Goal: Information Seeking & Learning: Learn about a topic

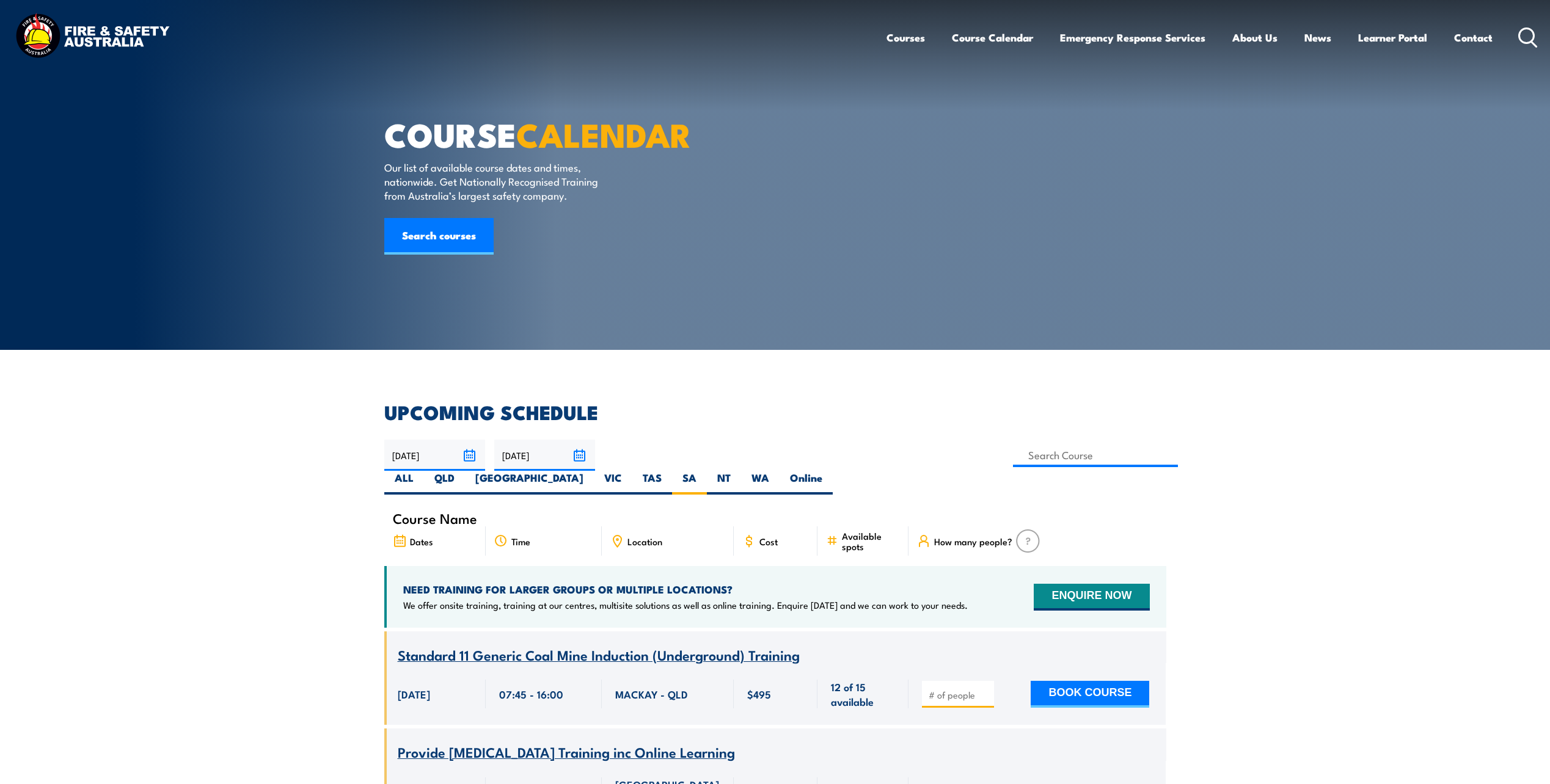
click at [707, 471] on label "SA" at bounding box center [689, 482] width 35 height 24
click at [705, 471] on input "SA" at bounding box center [700, 474] width 8 height 8
click at [617, 538] on icon at bounding box center [617, 539] width 2 height 2
click at [656, 536] on span "Location" at bounding box center [644, 542] width 35 height 11
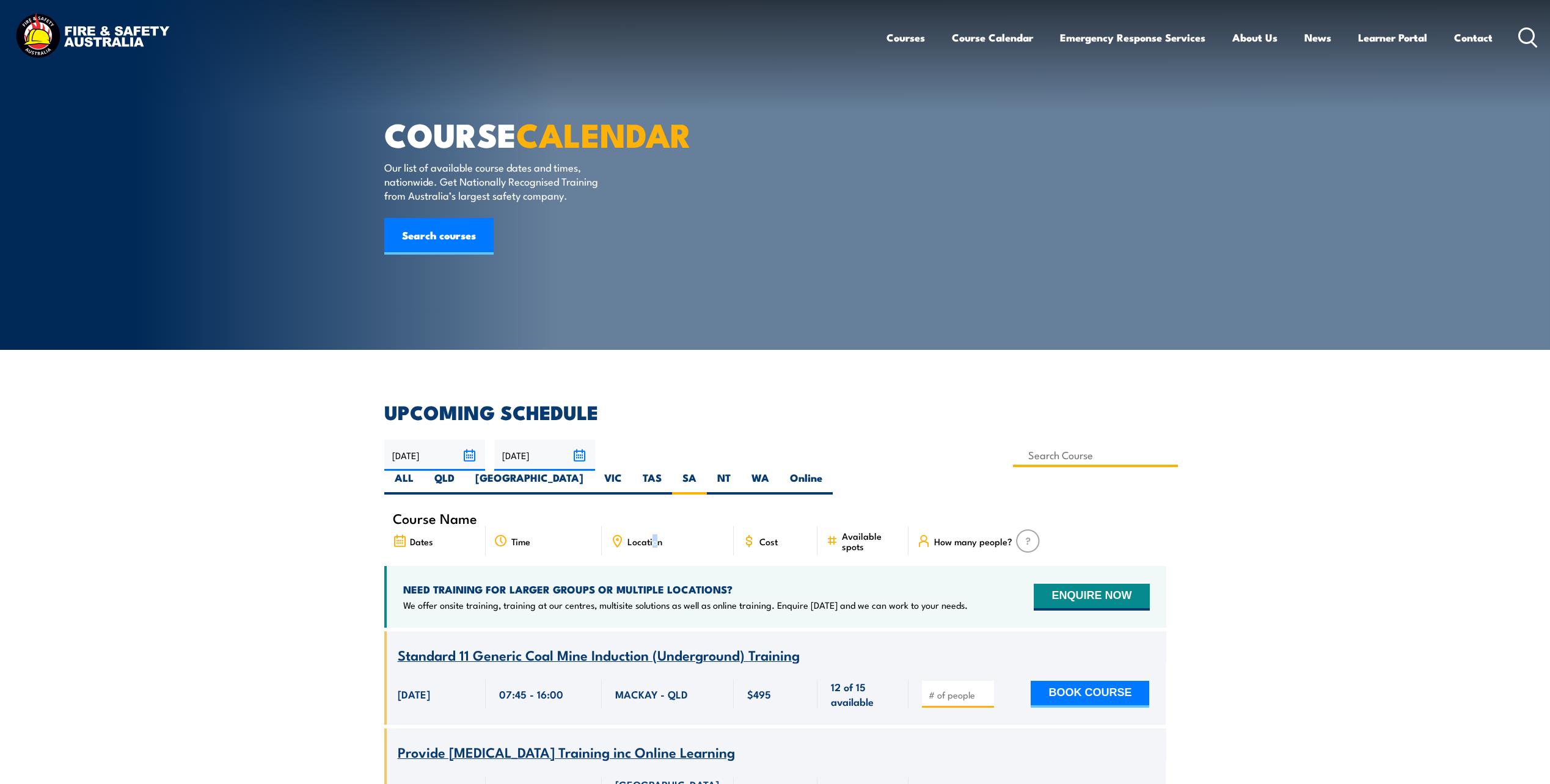
click at [1013, 453] on input at bounding box center [1096, 455] width 165 height 24
type input "Fire Warden / Chief Fire Warden Training"
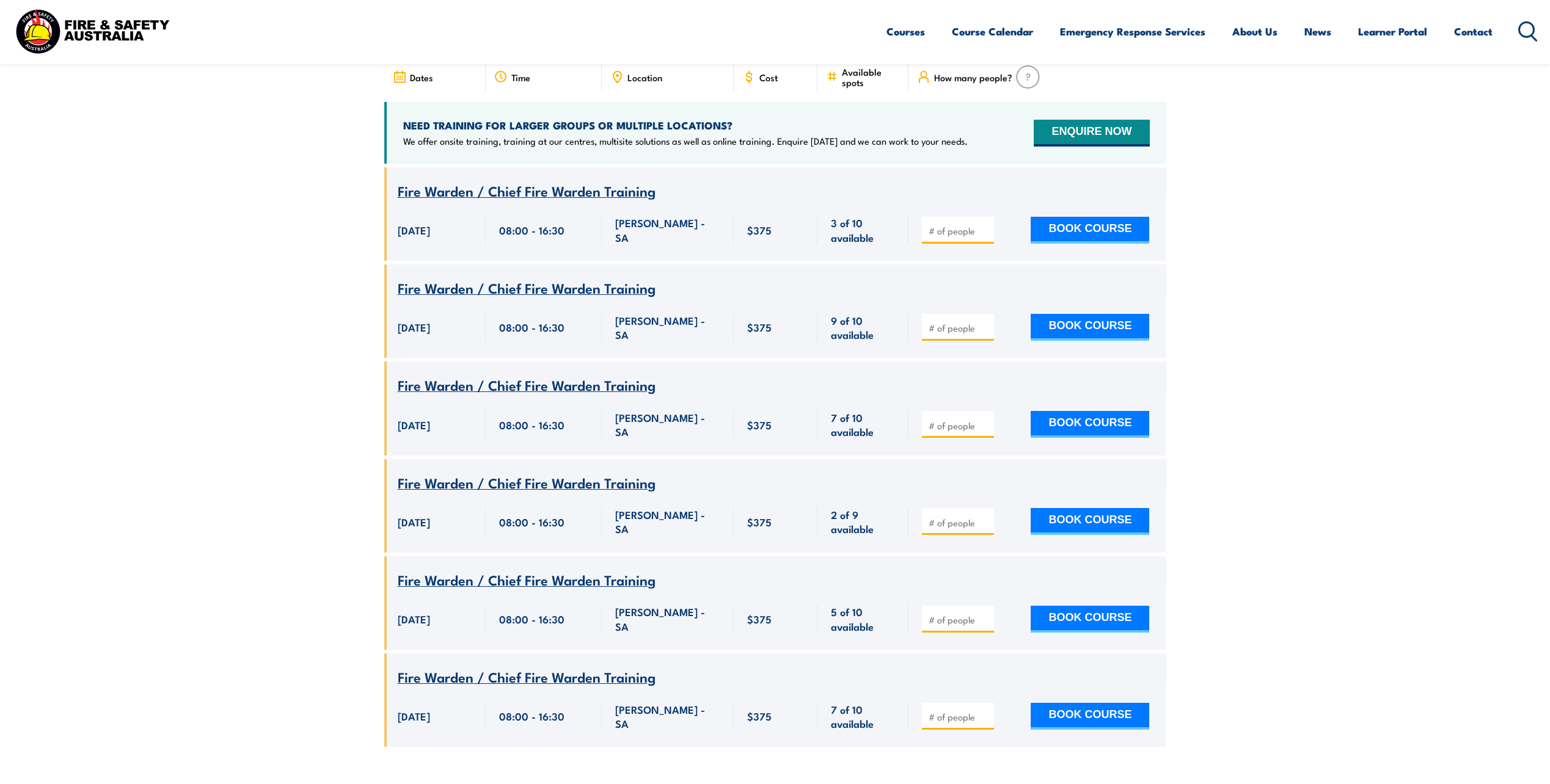
scroll to position [281, 0]
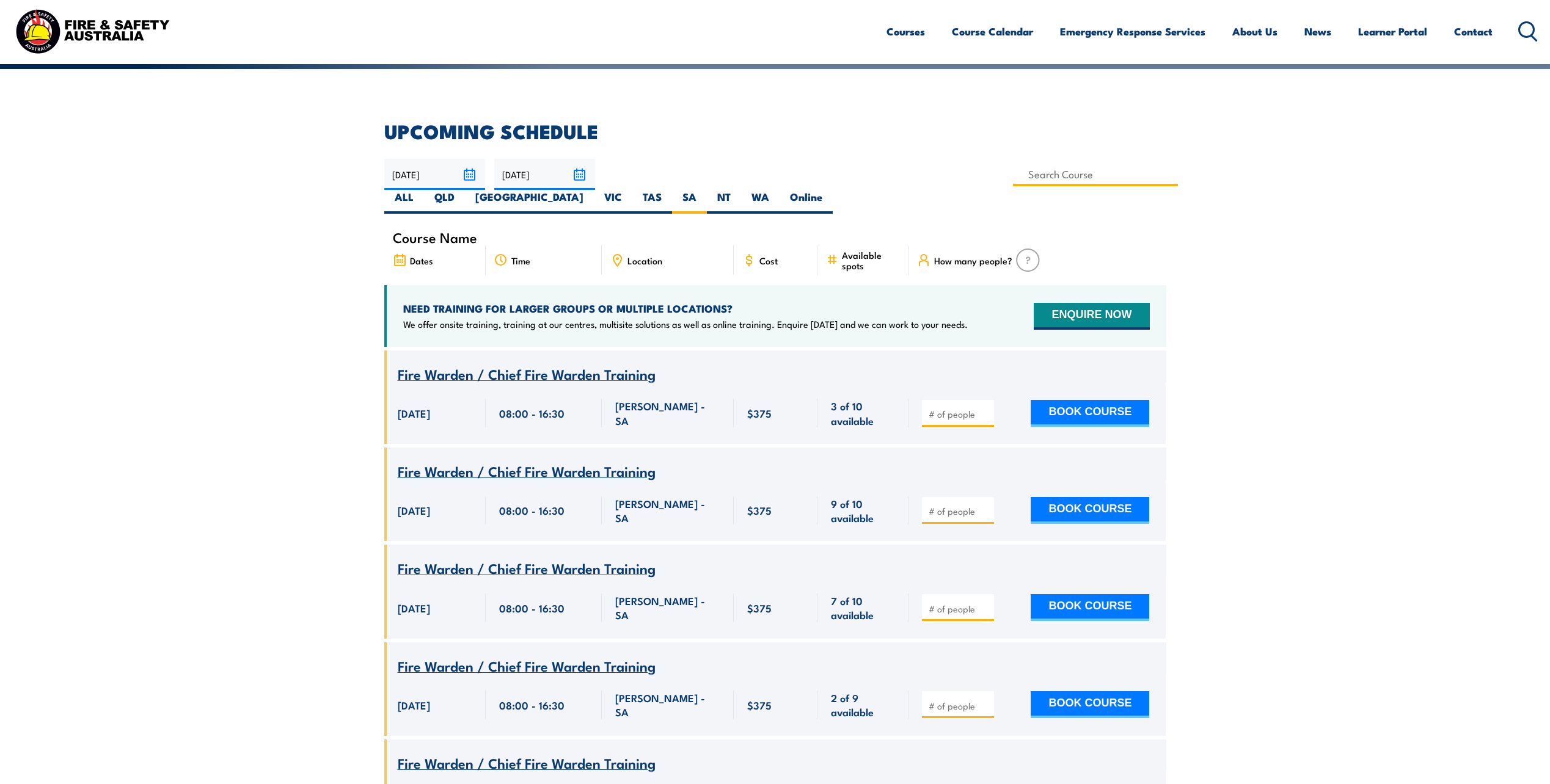
click at [1013, 182] on input at bounding box center [1096, 175] width 165 height 24
click at [1013, 176] on input at bounding box center [1096, 175] width 165 height 24
type input "F"
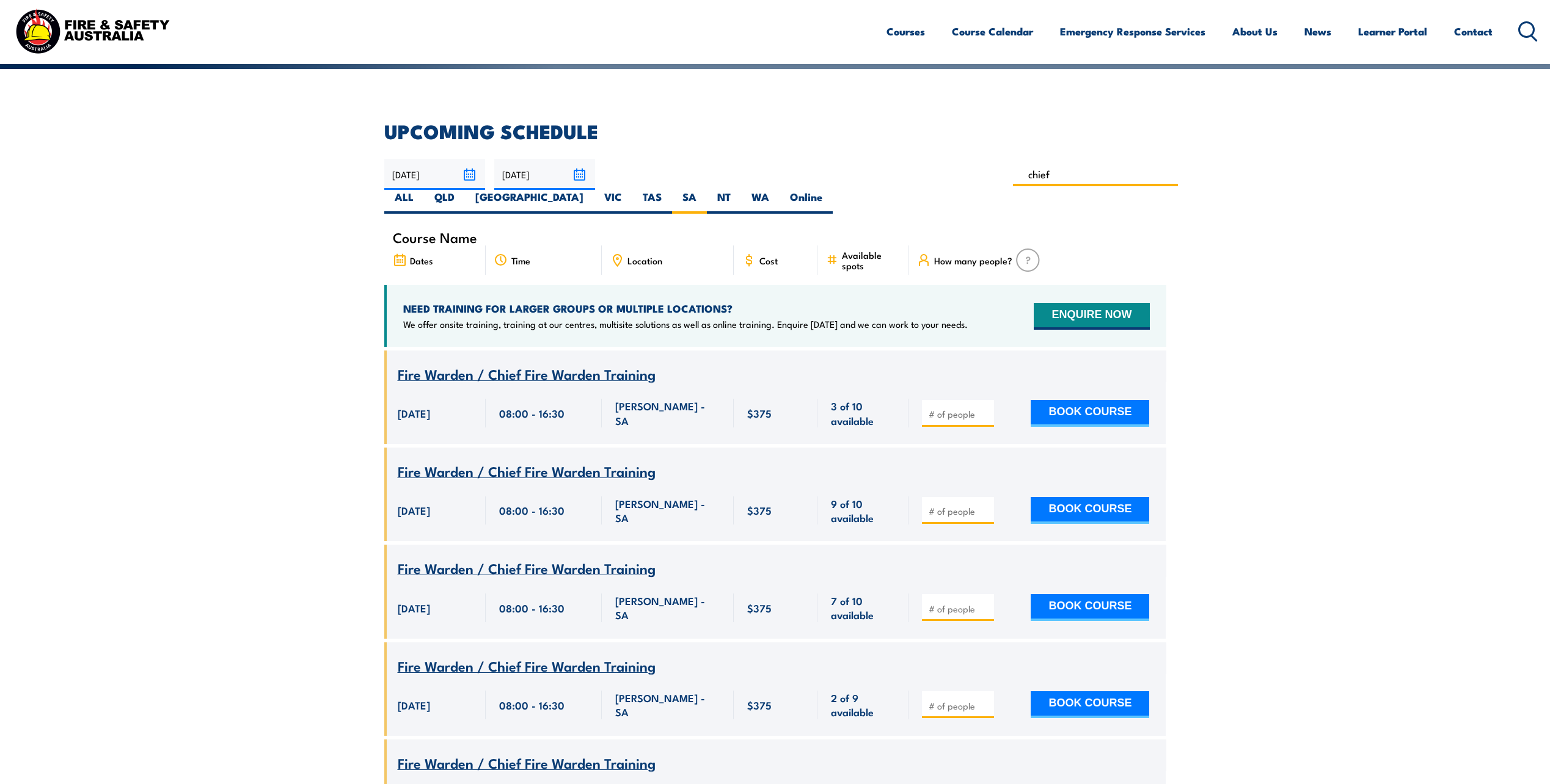
type input "chief"
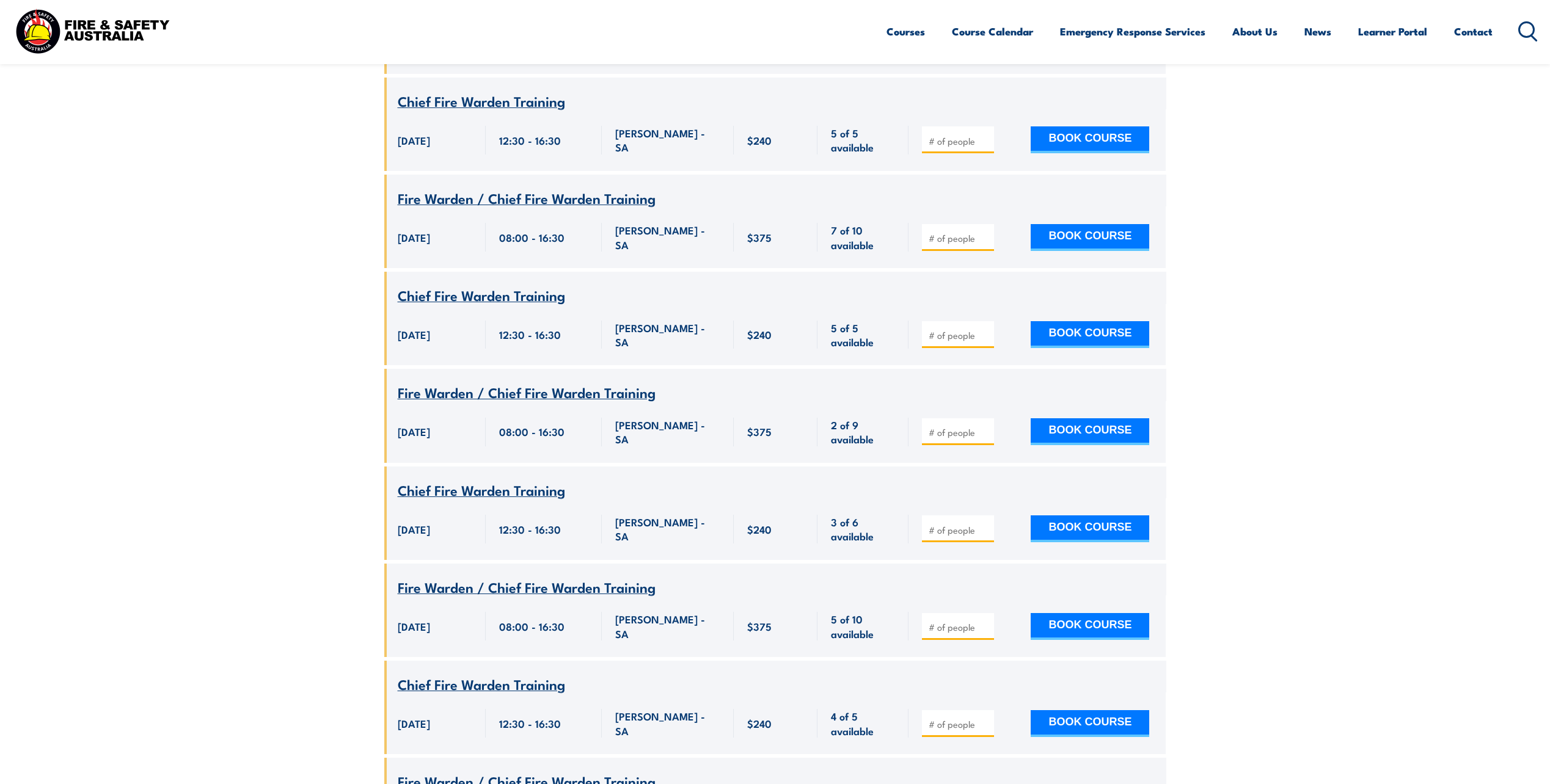
scroll to position [891, 0]
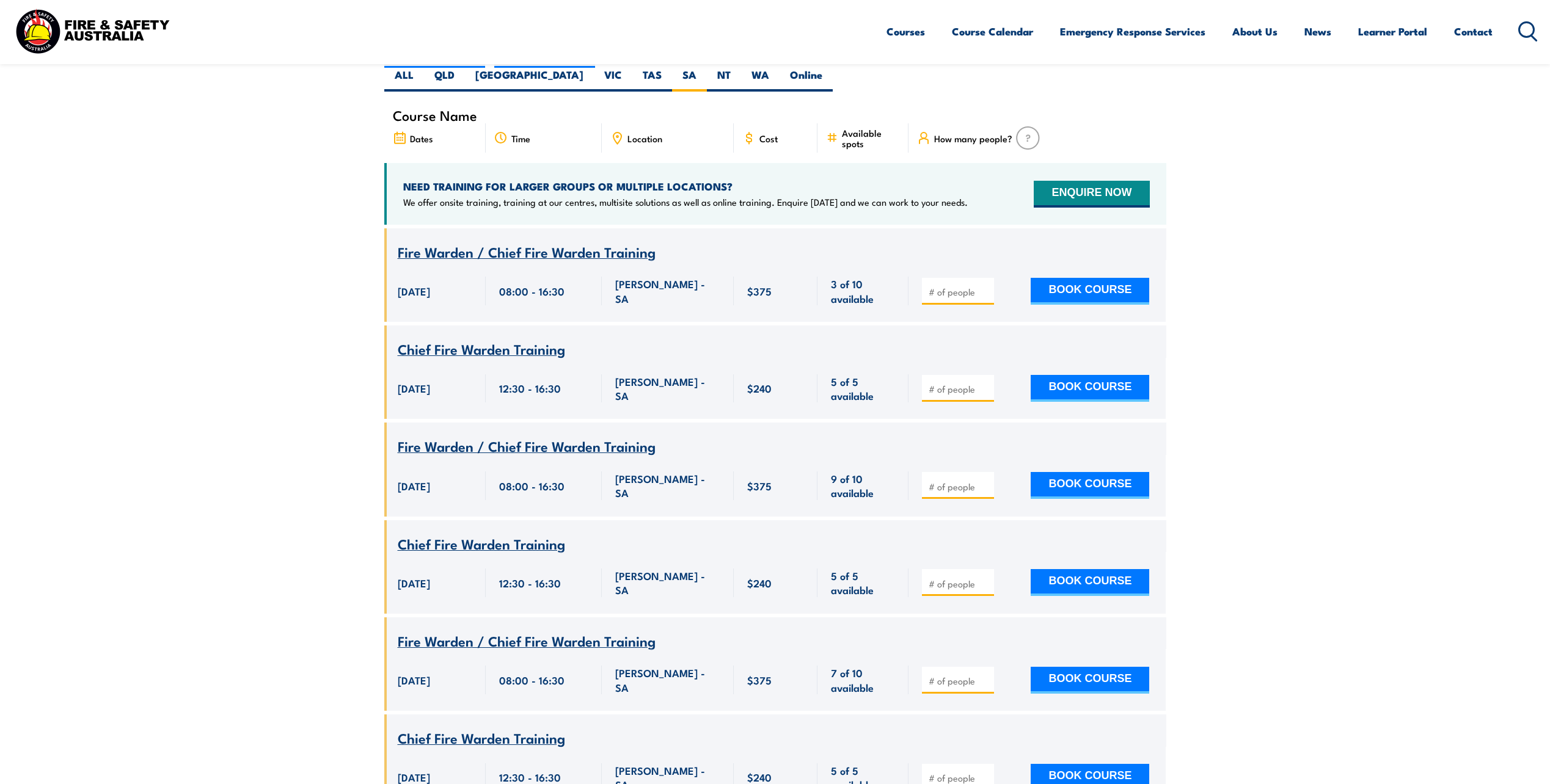
click at [515, 339] on span "Chief Fire Warden Training" at bounding box center [481, 349] width 167 height 21
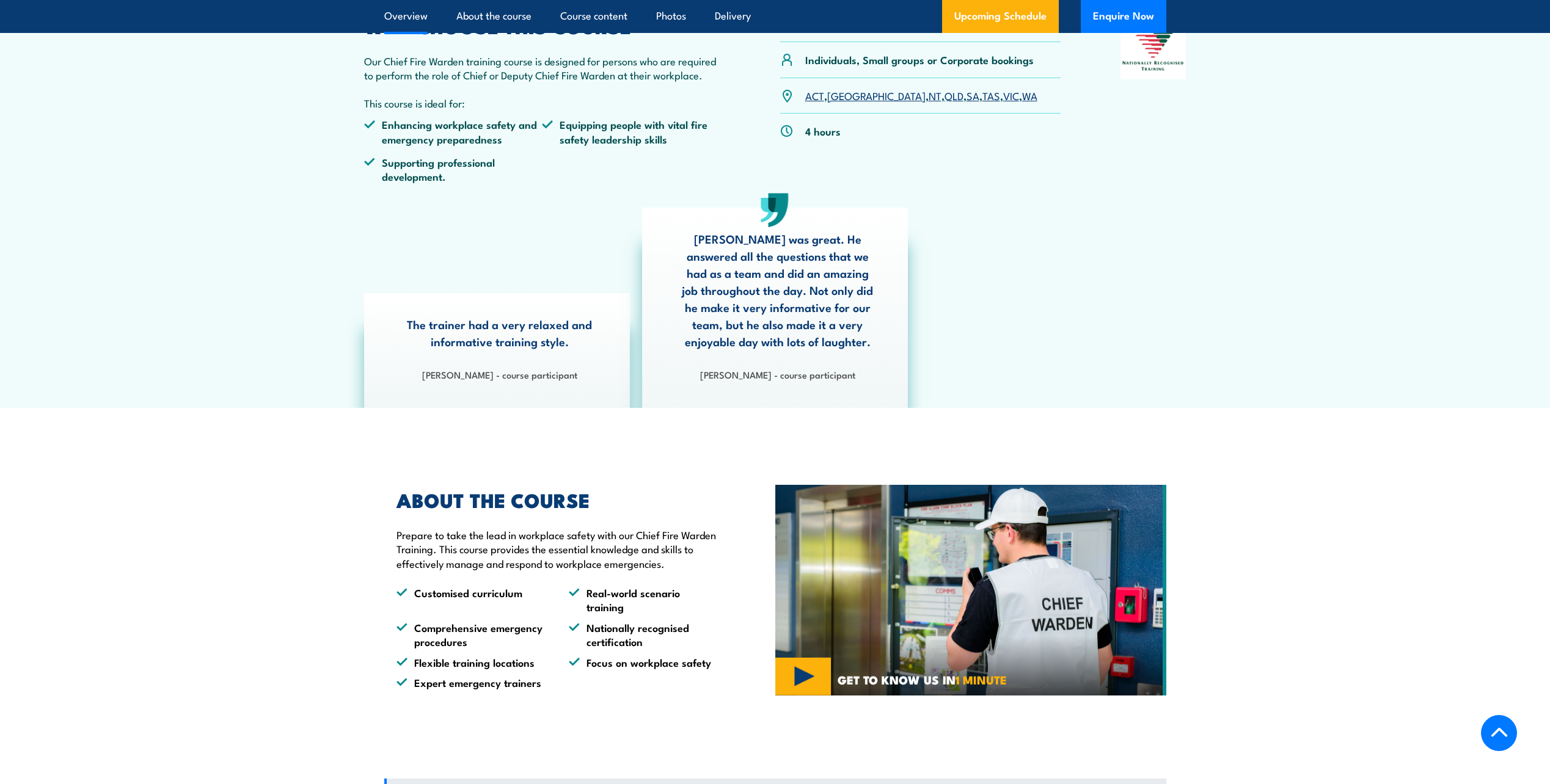
scroll to position [305, 0]
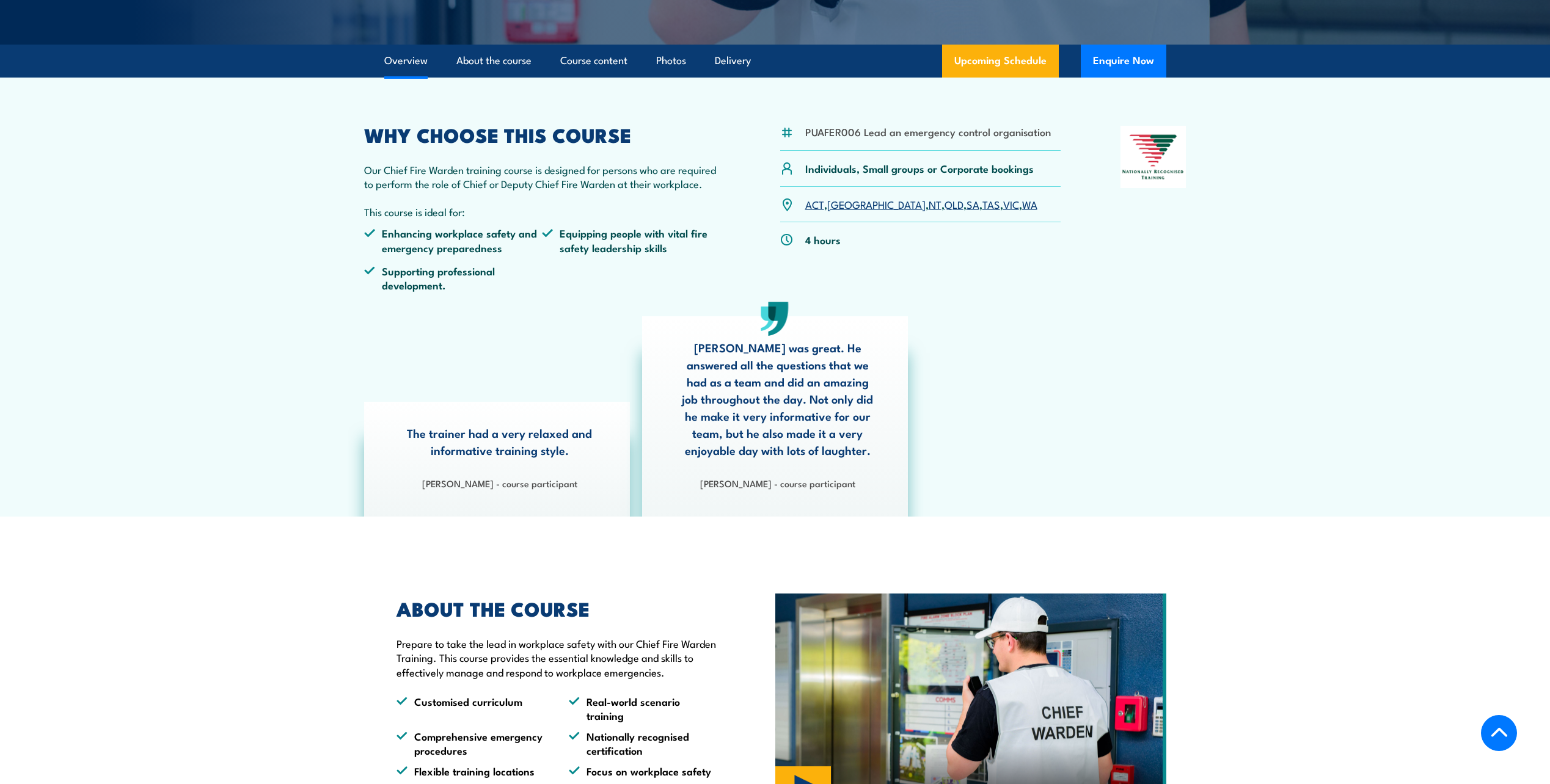
drag, startPoint x: 859, startPoint y: 131, endPoint x: 807, endPoint y: 129, distance: 52.0
click at [807, 129] on li "PUAFER006 Lead an emergency control organisation" at bounding box center [928, 131] width 246 height 14
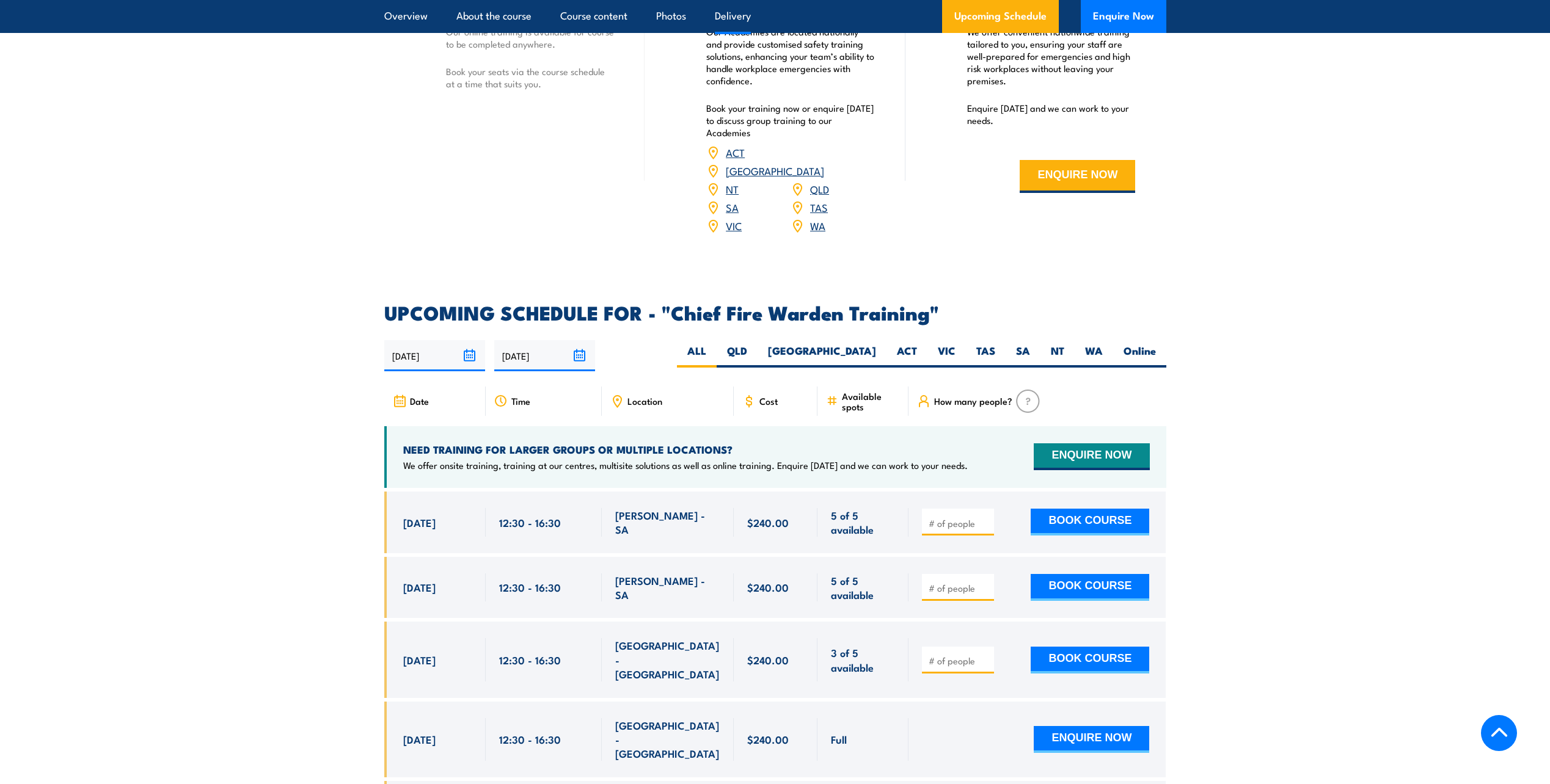
scroll to position [1890, 0]
